Goal: Information Seeking & Learning: Check status

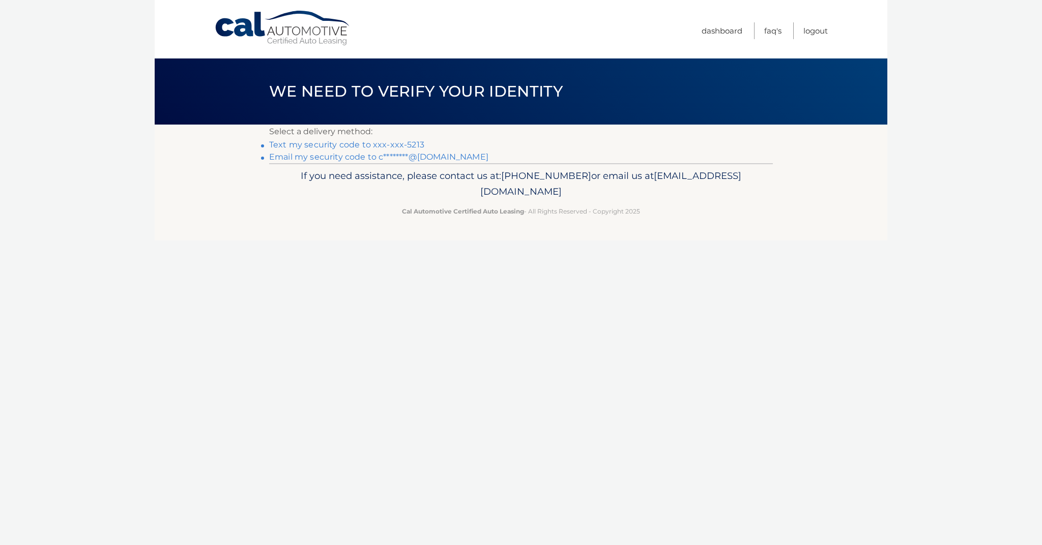
click at [319, 144] on link "Text my security code to xxx-xxx-5213" at bounding box center [346, 145] width 155 height 10
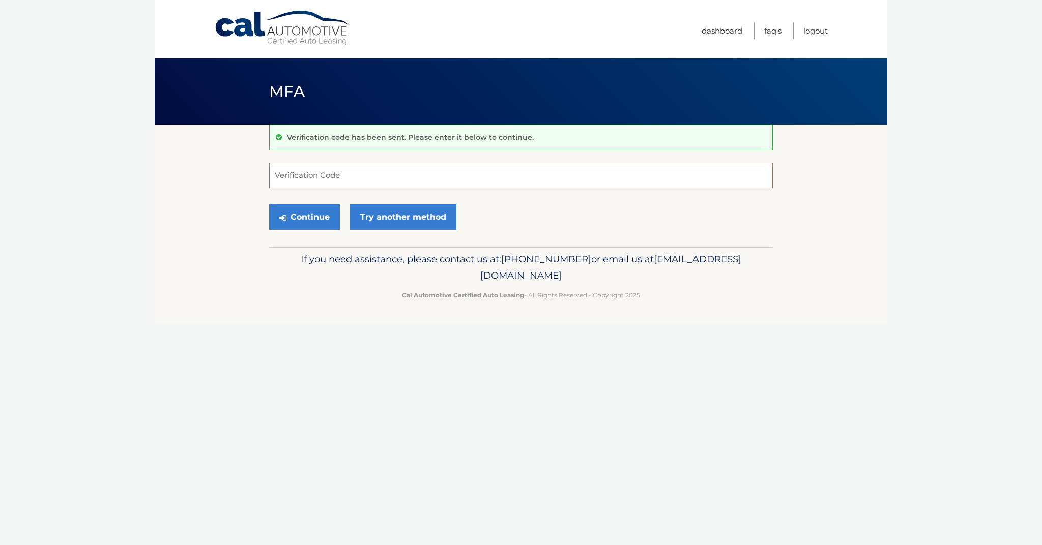
click at [336, 172] on input "Verification Code" at bounding box center [521, 175] width 504 height 25
type input "219320"
click at [304, 217] on button "Continue" at bounding box center [304, 216] width 71 height 25
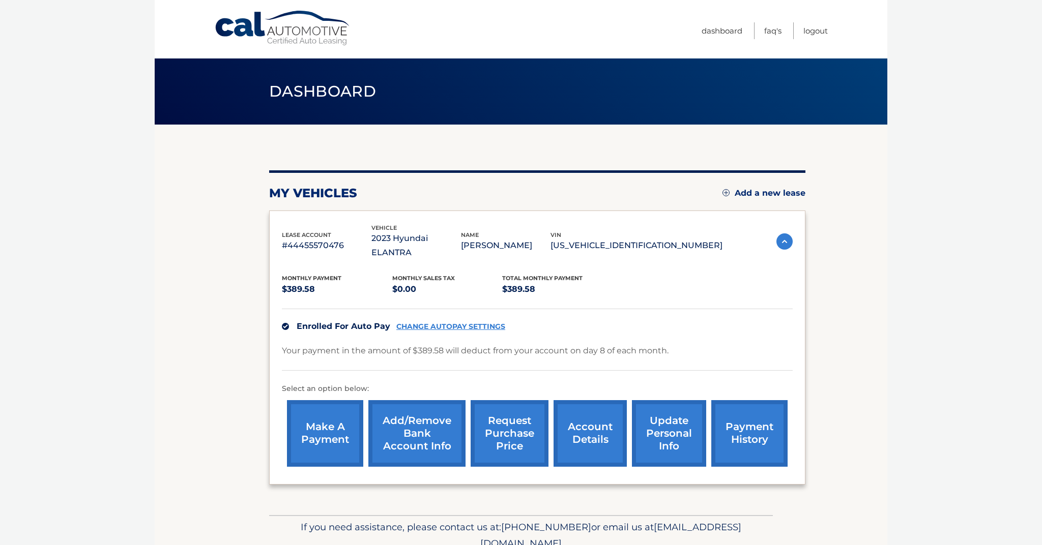
click at [589, 426] on link "account details" at bounding box center [589, 433] width 73 height 67
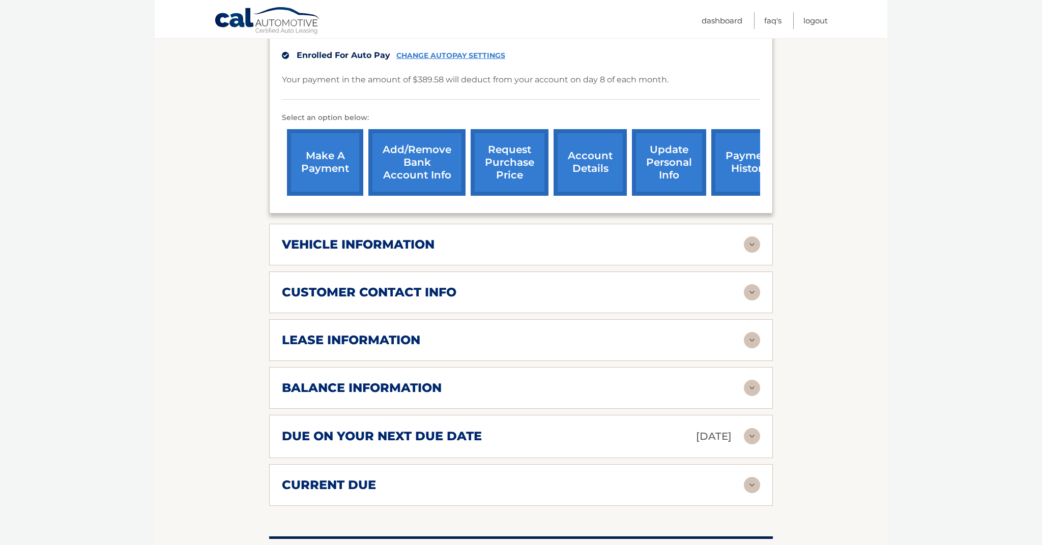
scroll to position [301, 0]
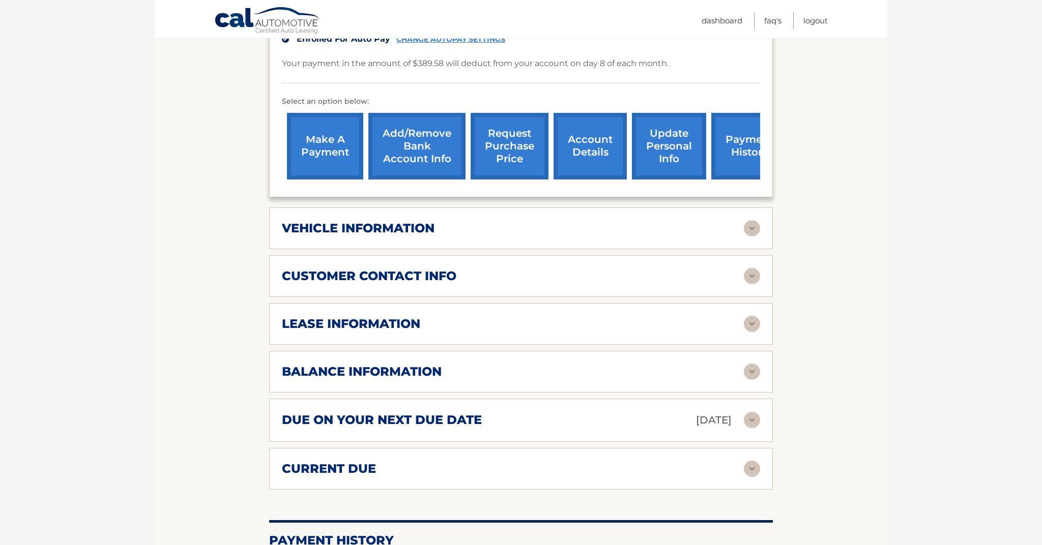
click at [437, 327] on div "lease information" at bounding box center [513, 323] width 462 height 15
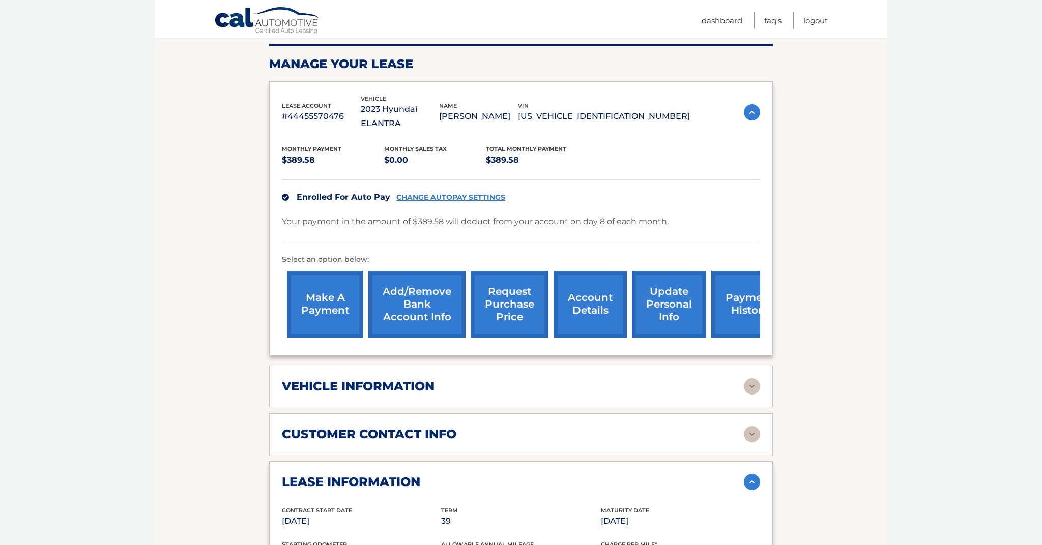
scroll to position [142, 0]
click at [729, 293] on link "payment history" at bounding box center [749, 304] width 76 height 67
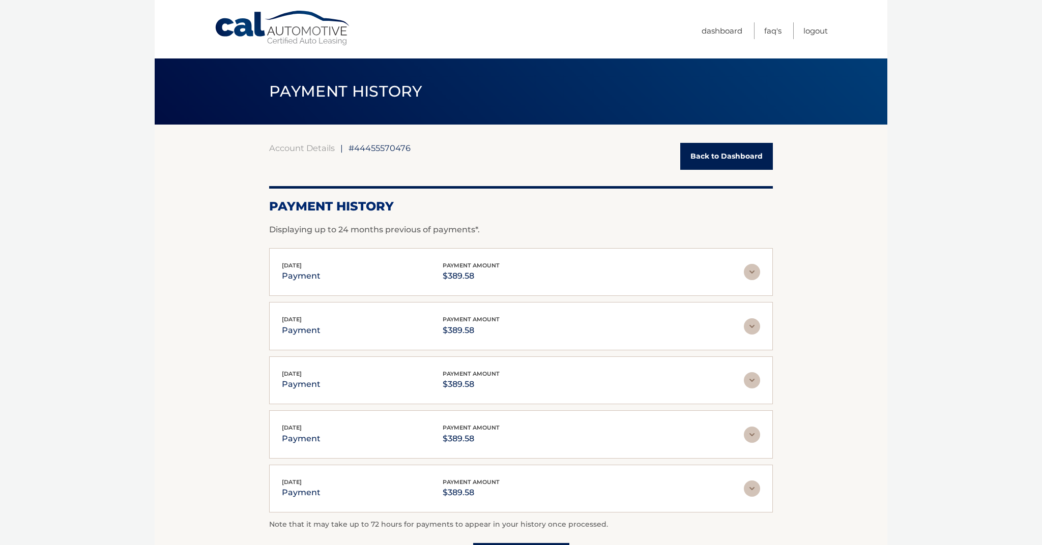
click at [713, 157] on link "Back to Dashboard" at bounding box center [726, 156] width 93 height 27
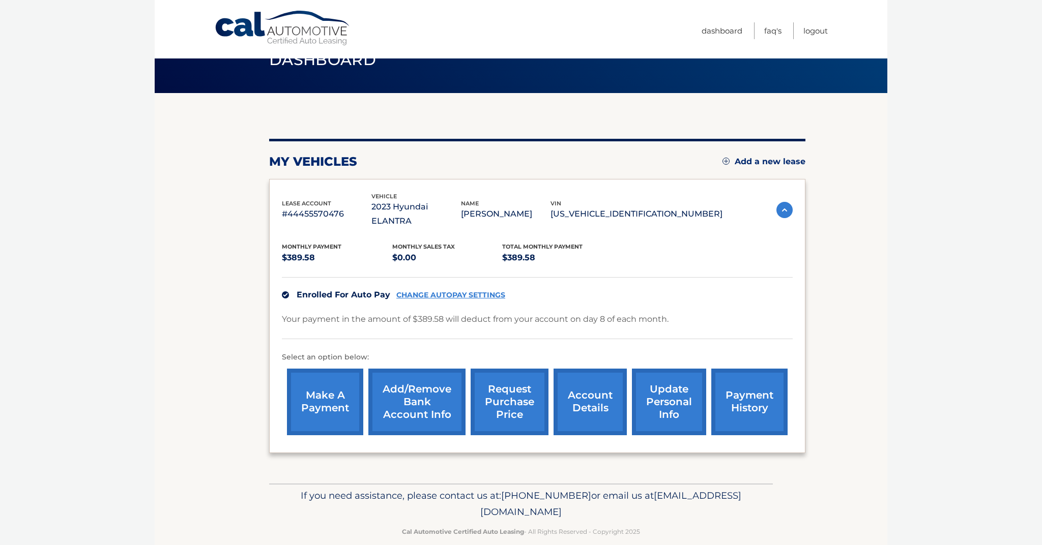
scroll to position [31, 0]
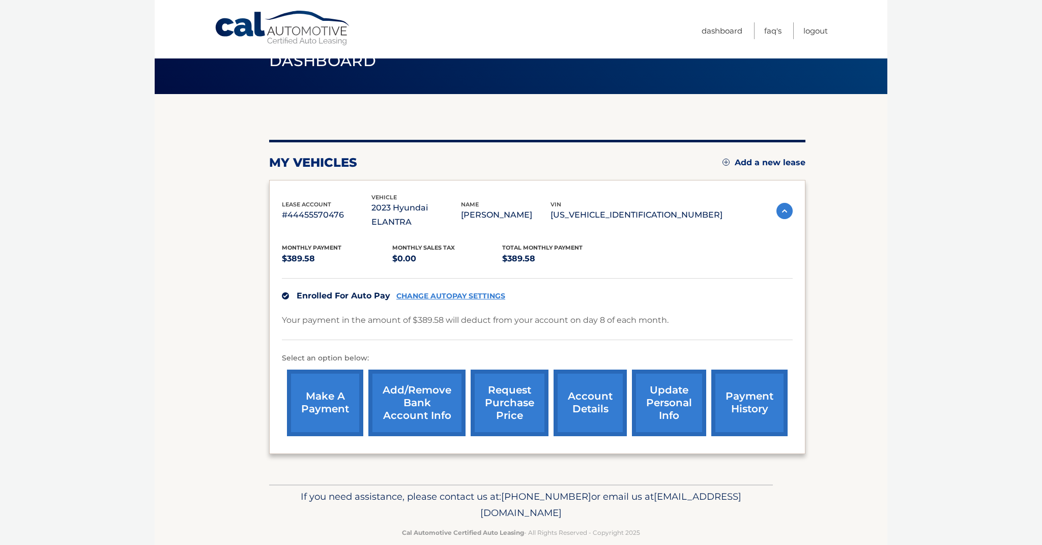
click at [584, 398] on link "account details" at bounding box center [589, 403] width 73 height 67
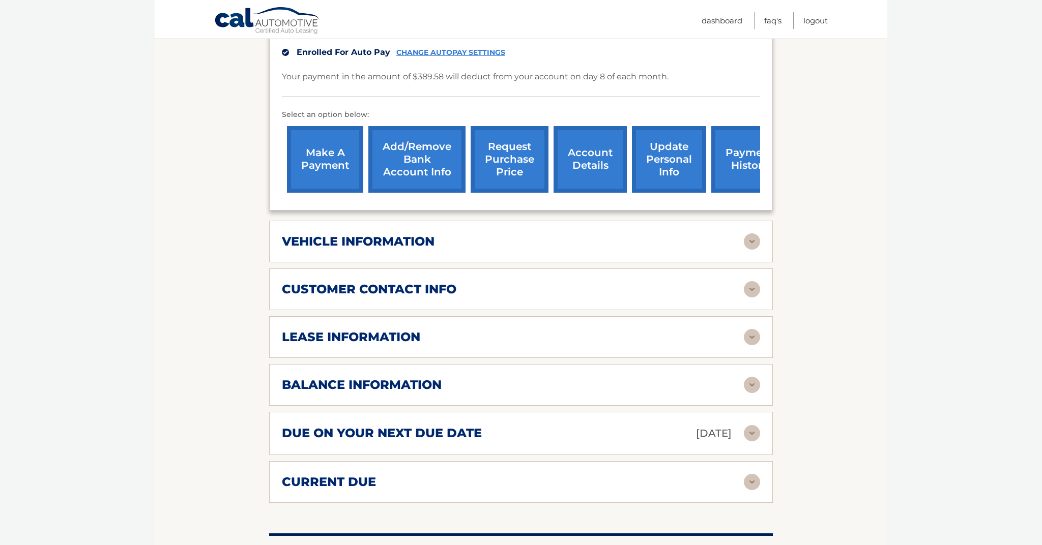
scroll to position [284, 0]
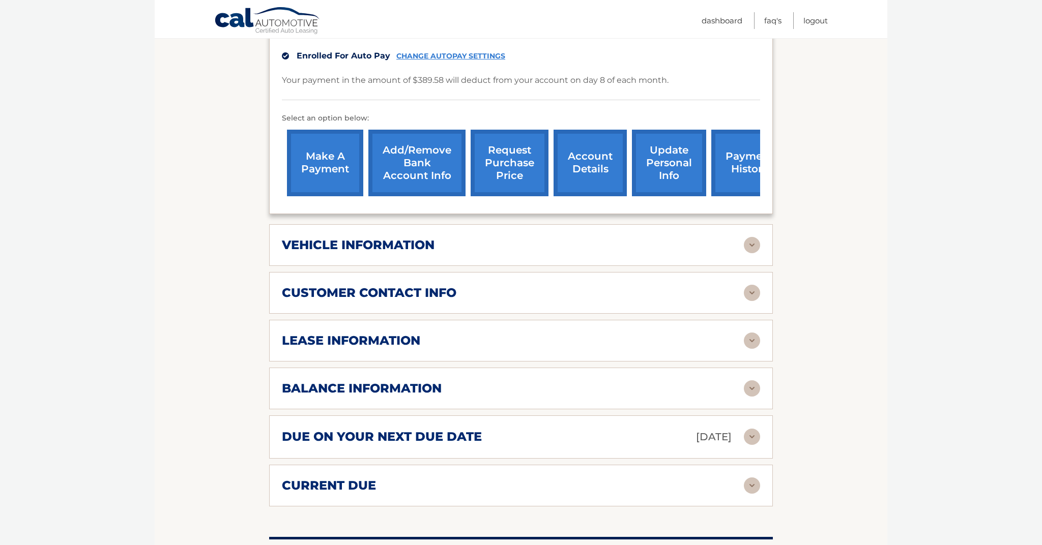
click at [416, 393] on h2 "balance information" at bounding box center [362, 388] width 160 height 15
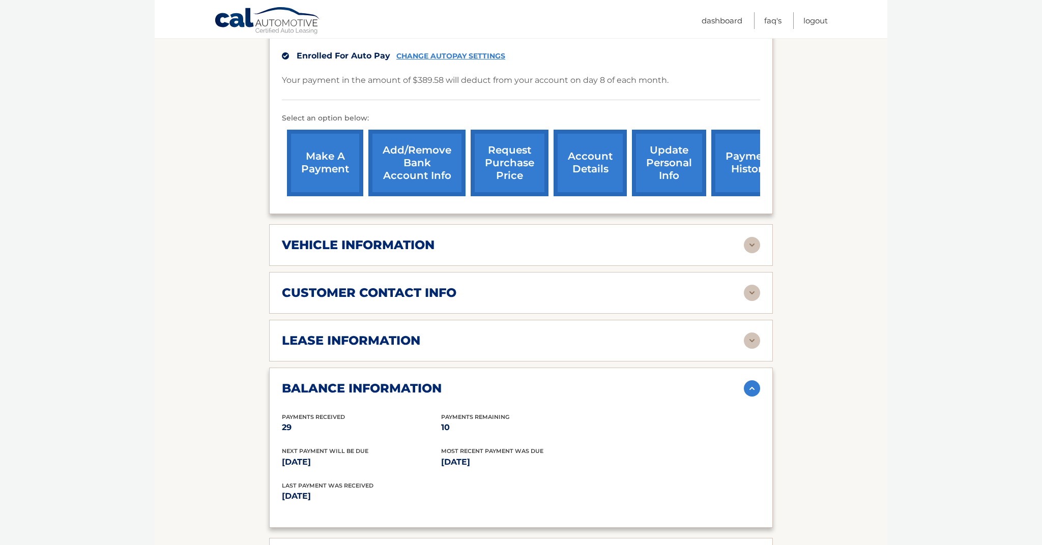
click at [603, 170] on link "account details" at bounding box center [589, 163] width 73 height 67
click at [442, 252] on div "vehicle information" at bounding box center [521, 245] width 478 height 16
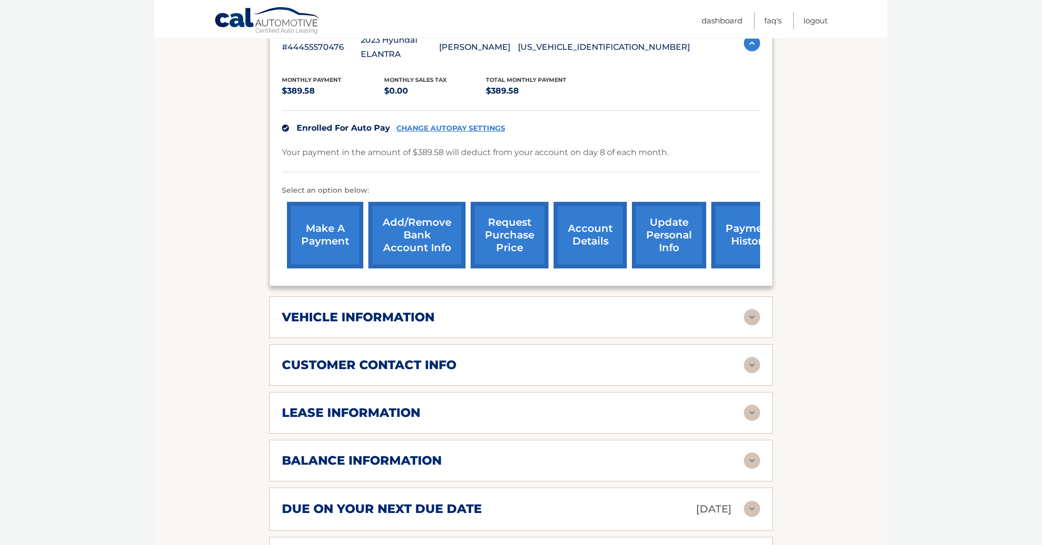
scroll to position [213, 0]
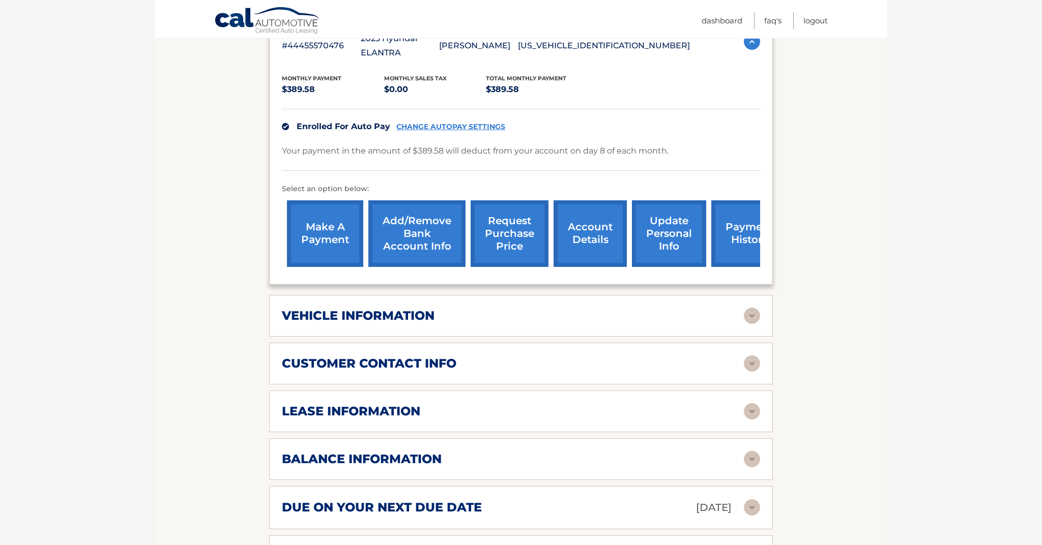
click at [469, 310] on div "vehicle information" at bounding box center [513, 315] width 462 height 15
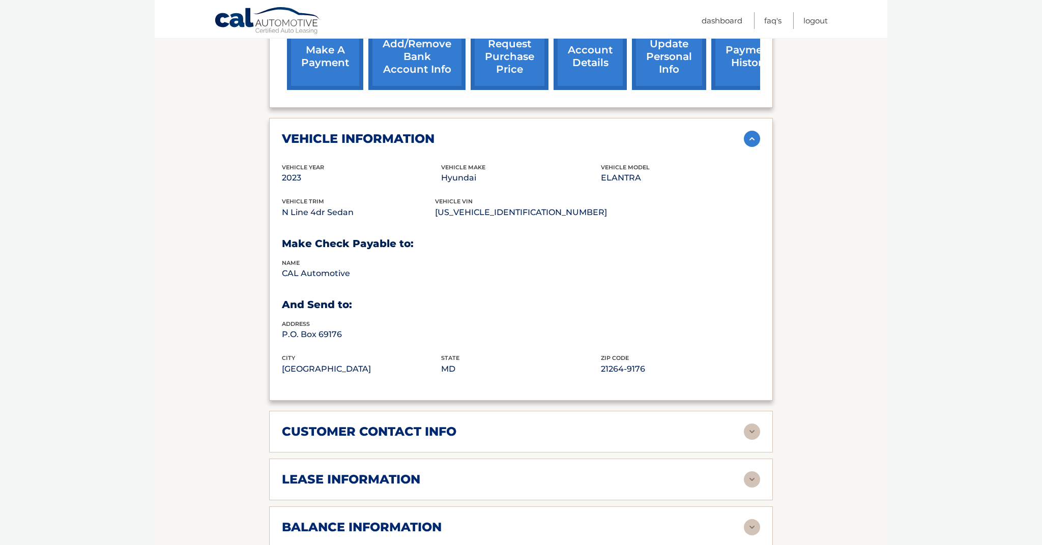
scroll to position [389, 0]
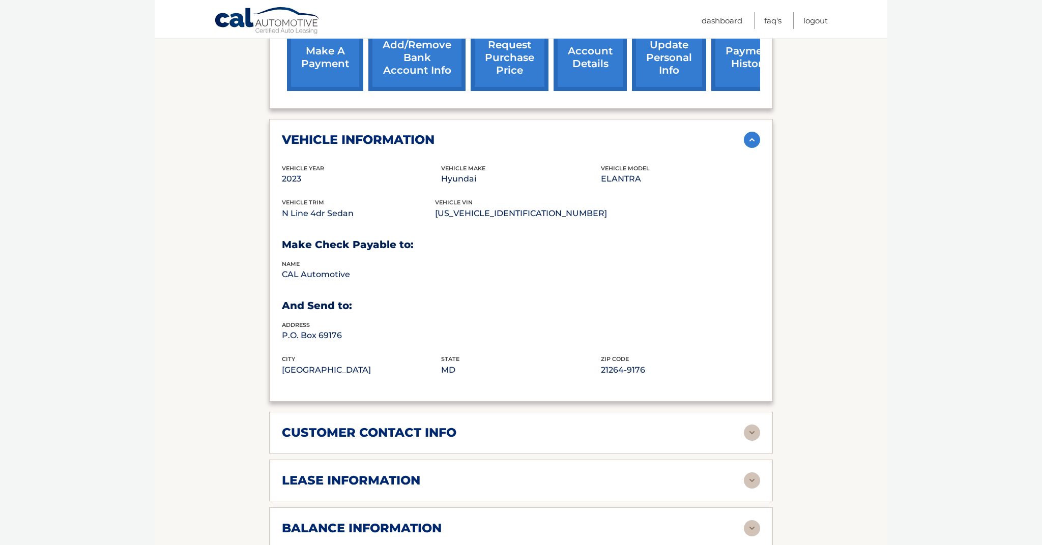
click at [743, 137] on div "vehicle information" at bounding box center [513, 139] width 462 height 15
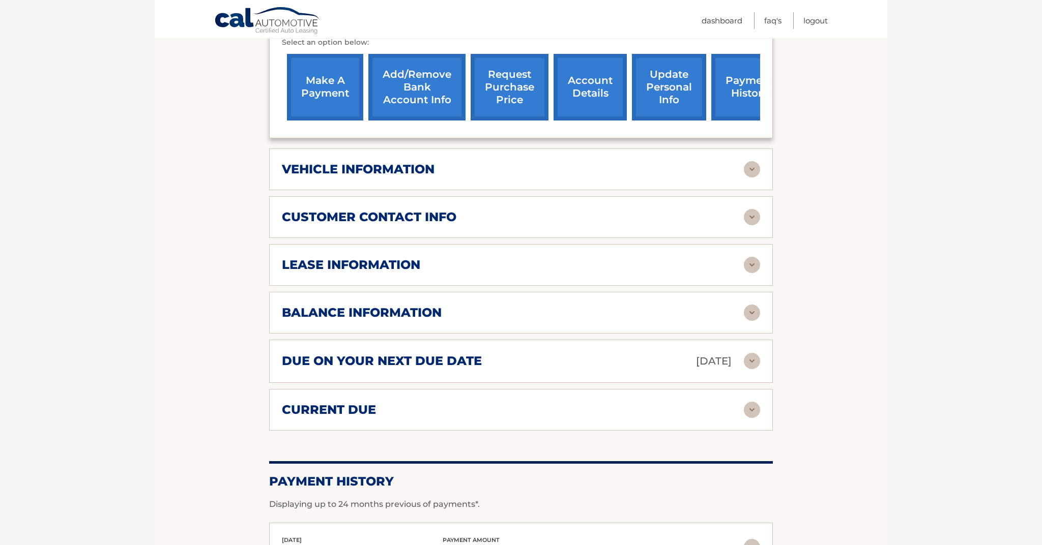
scroll to position [359, 0]
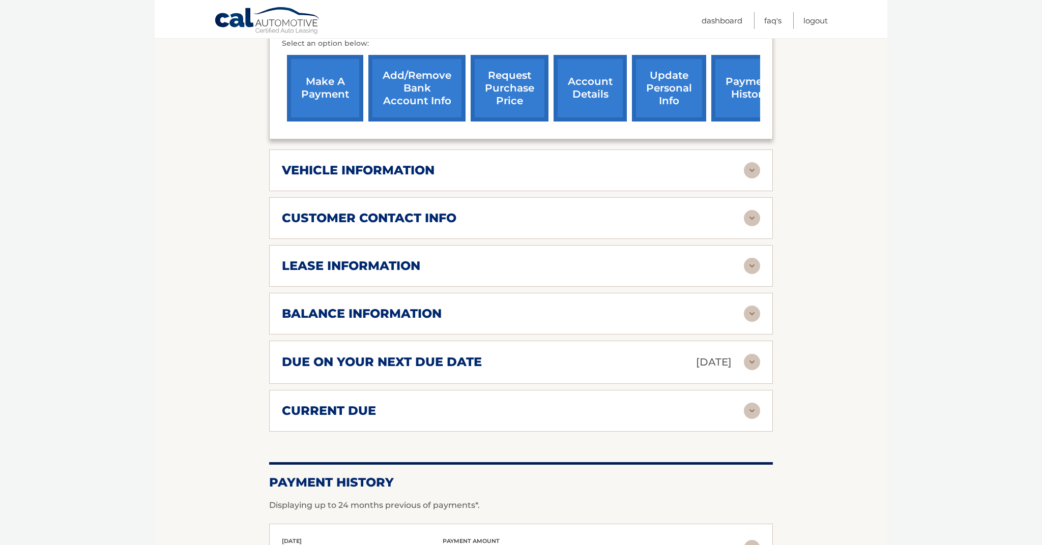
click at [423, 407] on div "current due" at bounding box center [513, 410] width 462 height 15
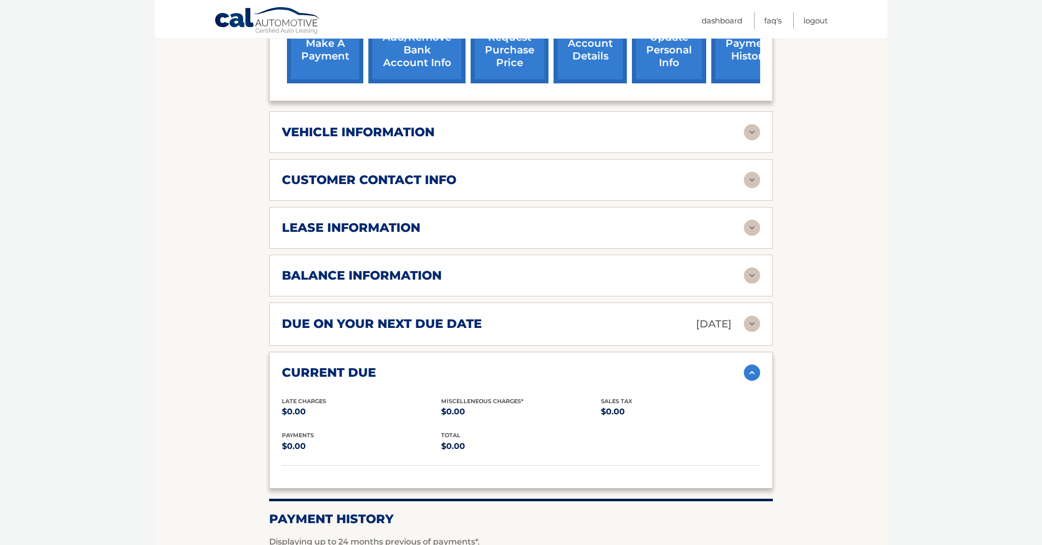
scroll to position [486, 0]
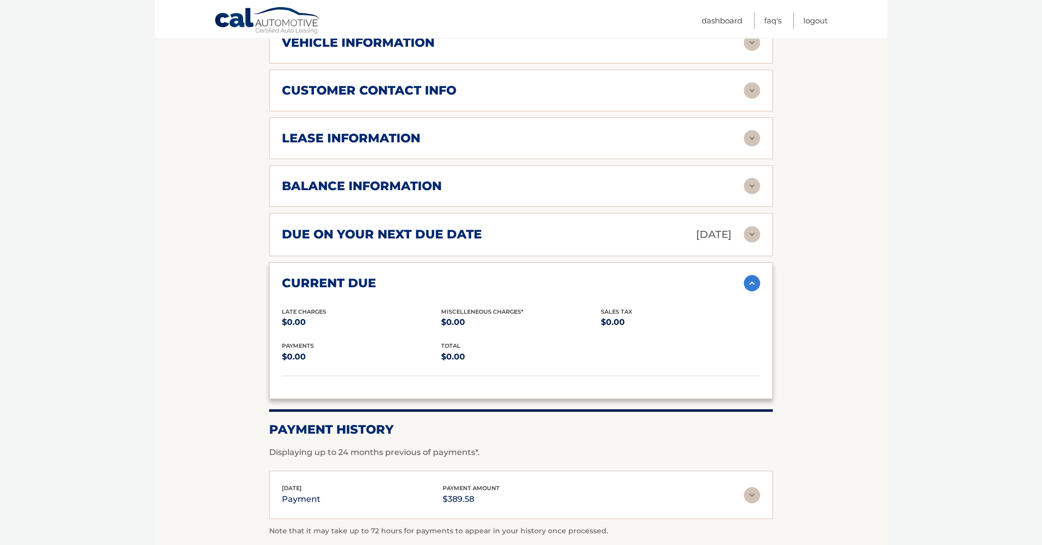
click at [455, 289] on div "current due" at bounding box center [513, 283] width 462 height 15
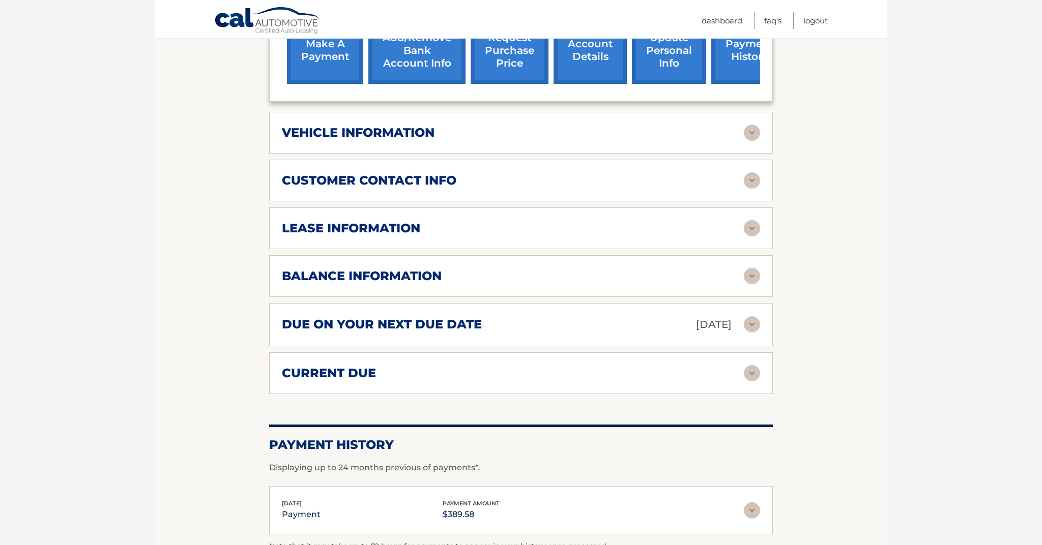
scroll to position [394, 0]
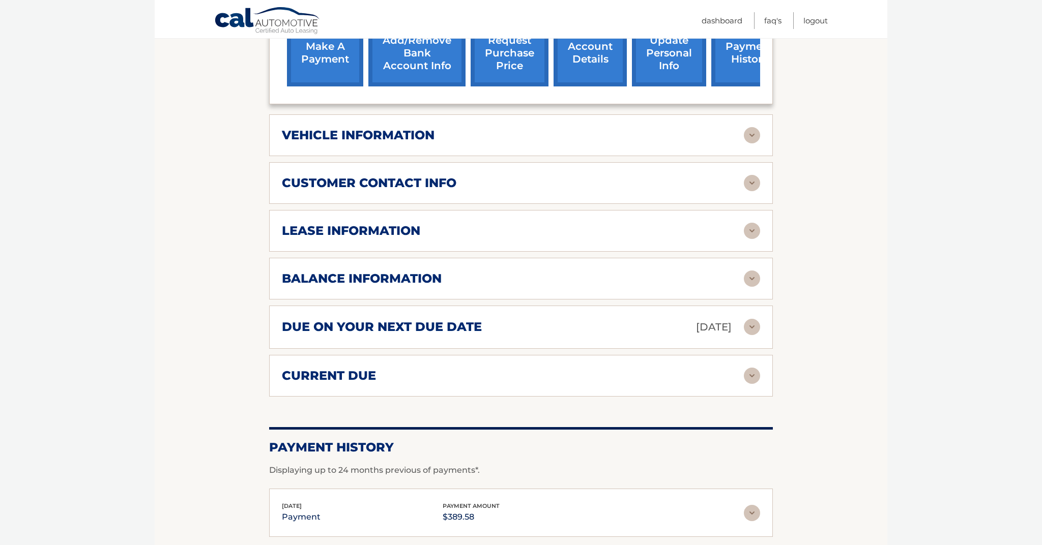
click at [411, 287] on div "balance information Payments Received 29 Payments Remaining 10 Next Payment wil…" at bounding box center [521, 279] width 504 height 42
click at [424, 279] on h2 "balance information" at bounding box center [362, 278] width 160 height 15
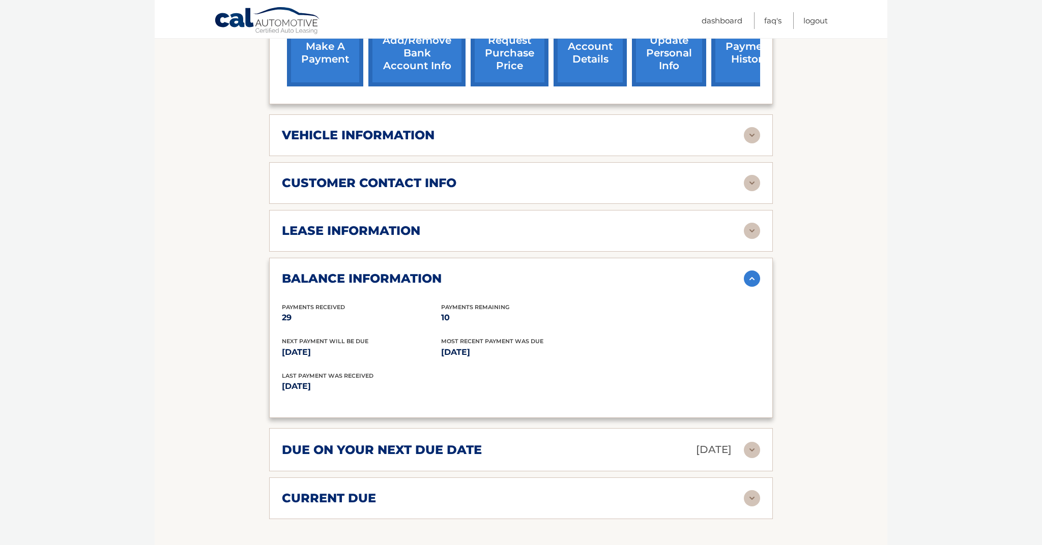
click at [424, 279] on h2 "balance information" at bounding box center [362, 278] width 160 height 15
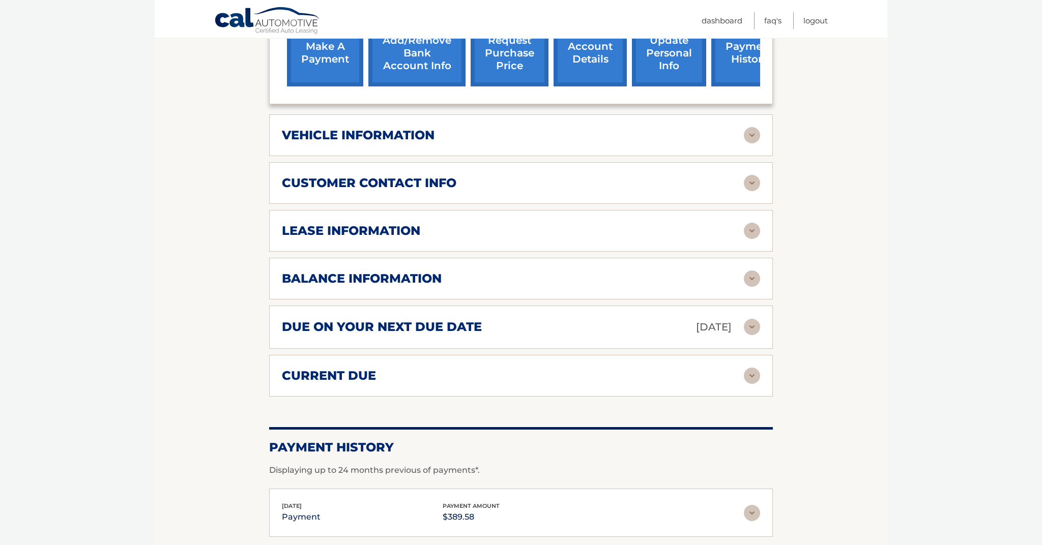
click at [384, 140] on h2 "vehicle information" at bounding box center [358, 135] width 153 height 15
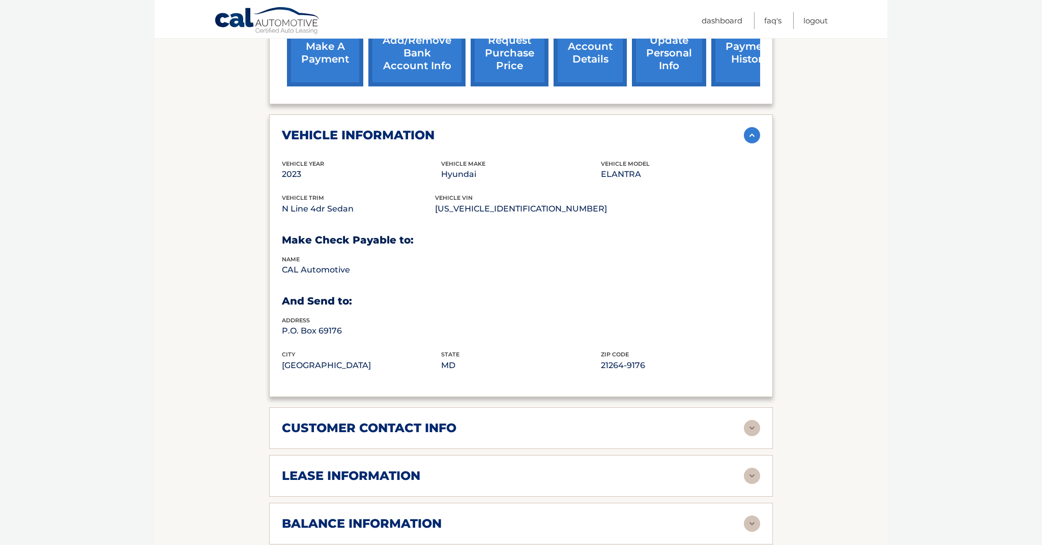
click at [384, 140] on h2 "vehicle information" at bounding box center [358, 135] width 153 height 15
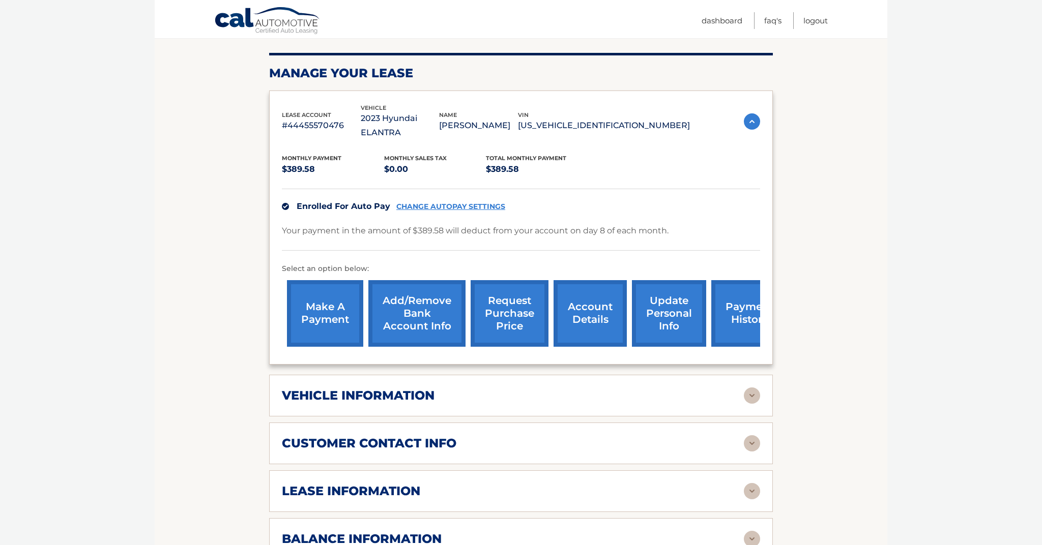
scroll to position [97, 0]
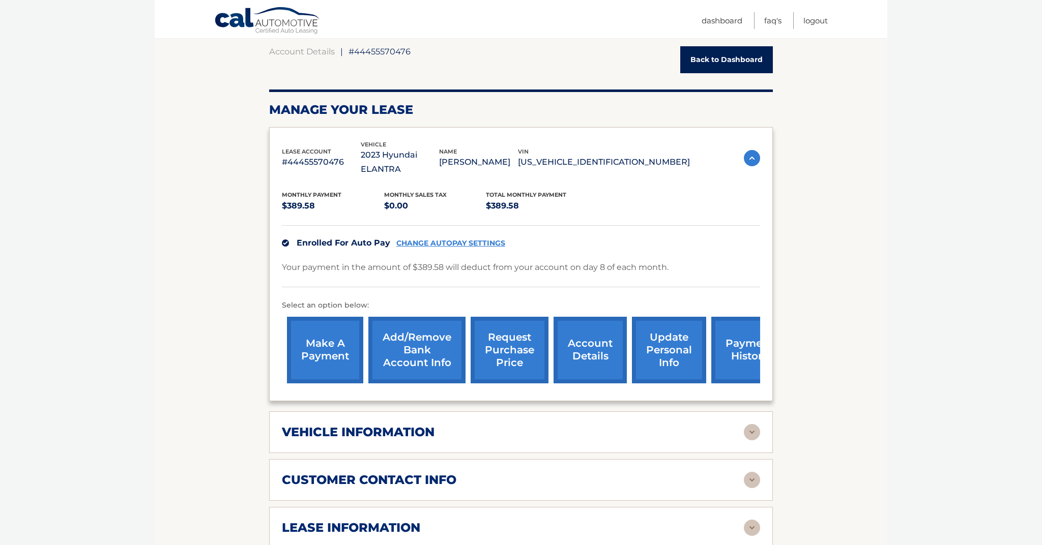
click at [510, 349] on link "request purchase price" at bounding box center [509, 350] width 78 height 67
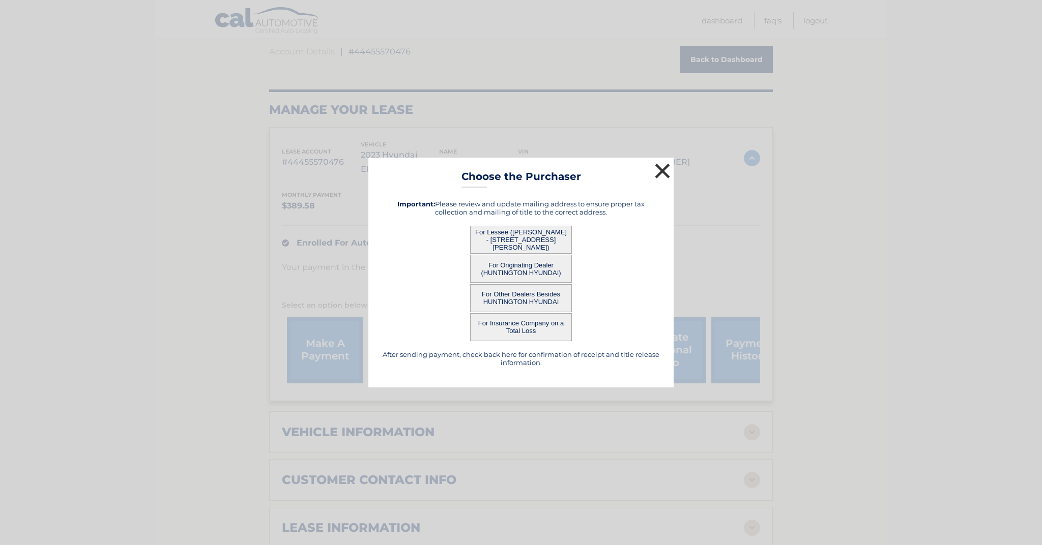
click at [663, 167] on button "×" at bounding box center [662, 171] width 20 height 20
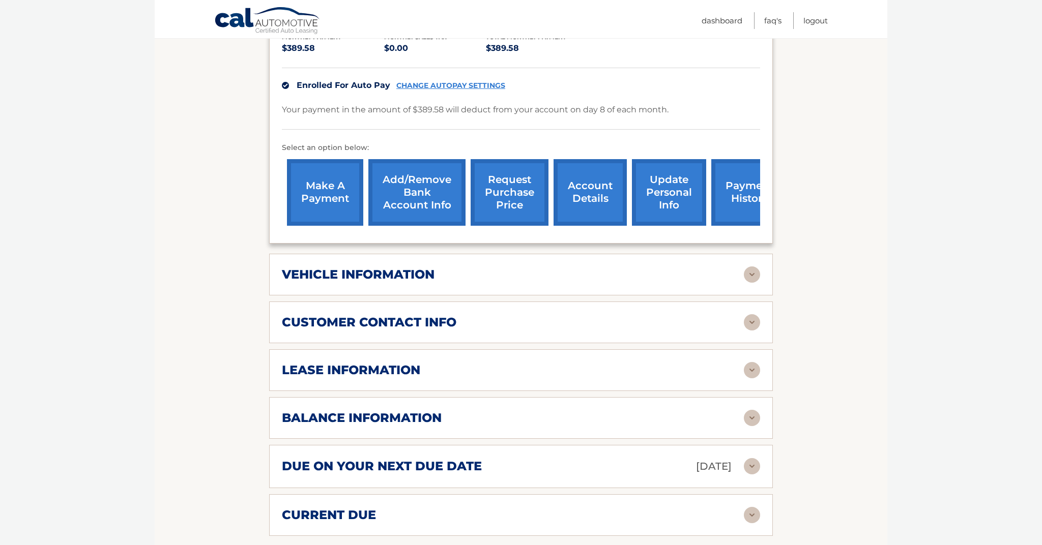
scroll to position [280, 0]
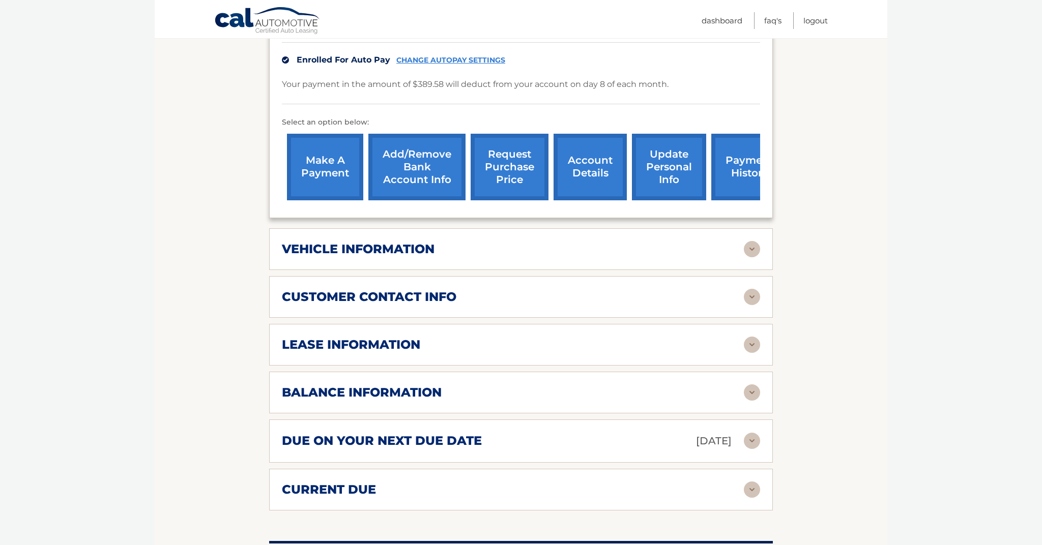
click at [353, 386] on h2 "balance information" at bounding box center [362, 392] width 160 height 15
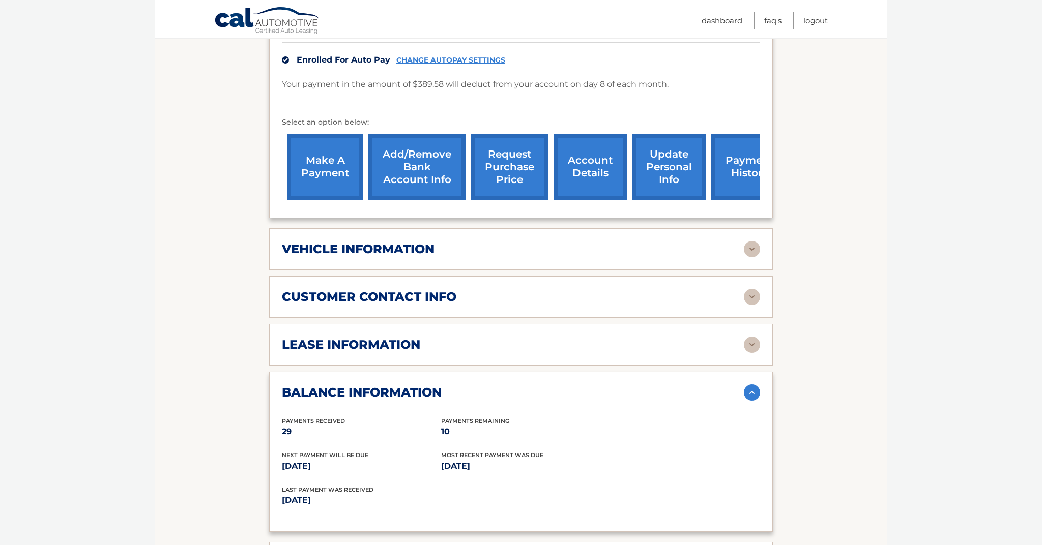
click at [353, 387] on h2 "balance information" at bounding box center [362, 392] width 160 height 15
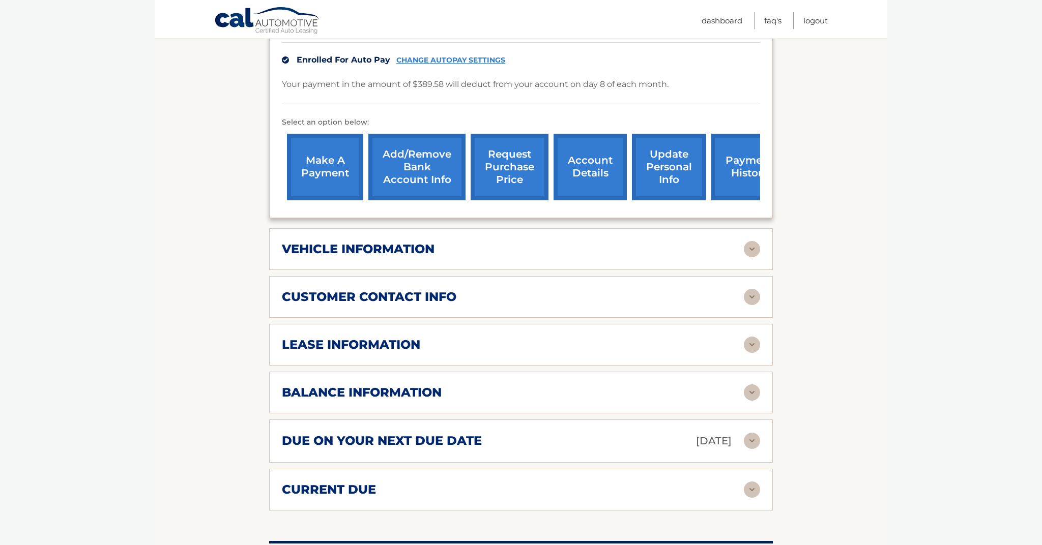
click at [353, 356] on div "lease information Contract Start Date [DATE] Term 39 Maturity Date [DATE] Start…" at bounding box center [521, 345] width 504 height 42
click at [362, 344] on h2 "lease information" at bounding box center [351, 344] width 138 height 15
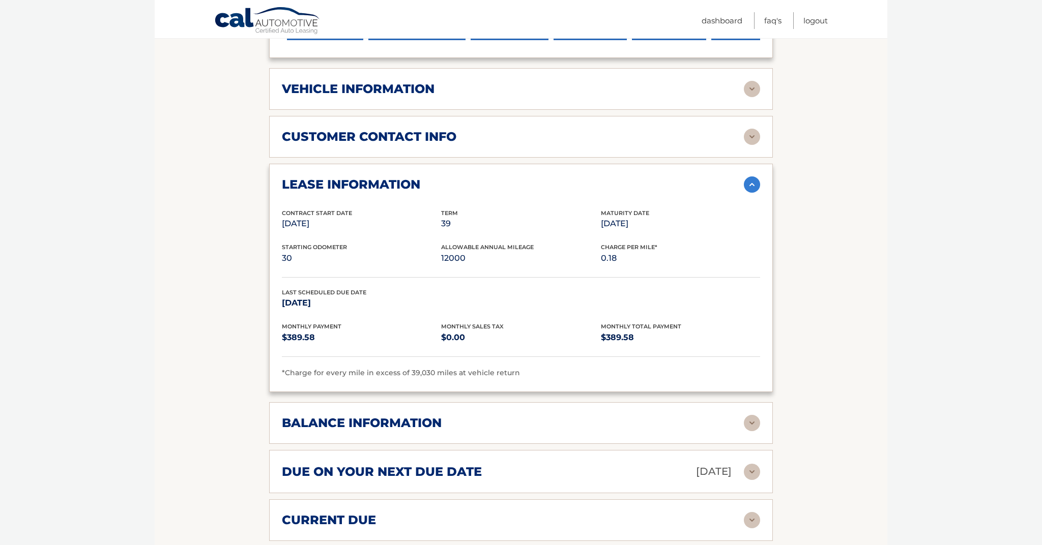
scroll to position [440, 0]
